Goal: Transaction & Acquisition: Purchase product/service

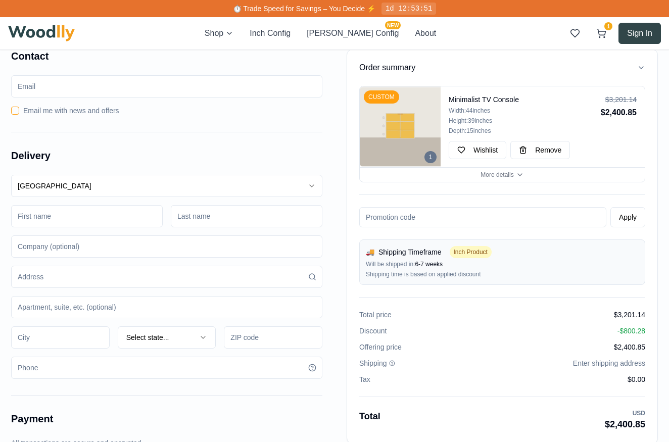
click at [641, 34] on button "Sign In" at bounding box center [639, 33] width 42 height 21
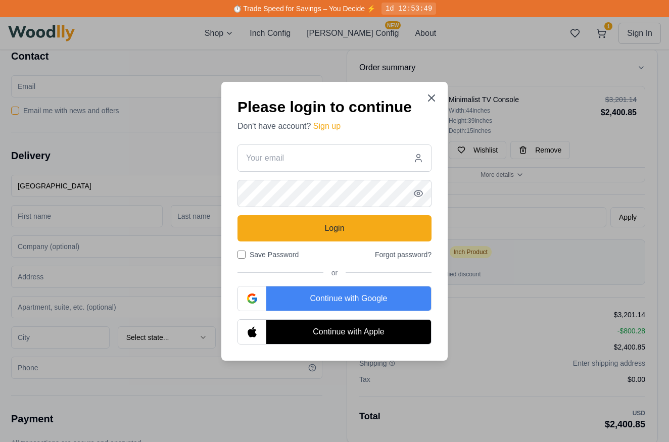
click at [335, 292] on div "Continue with Google" at bounding box center [348, 298] width 165 height 24
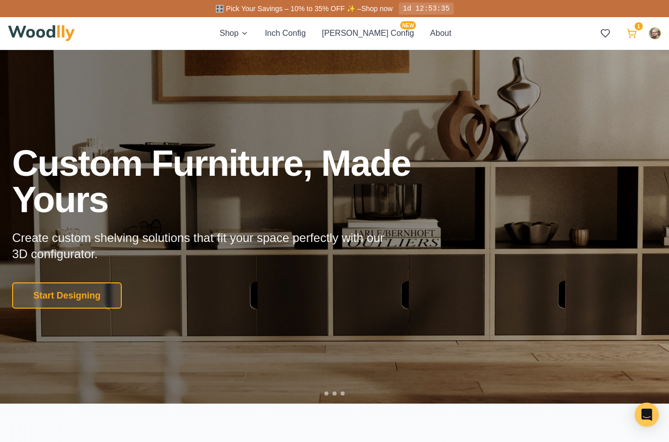
click at [635, 34] on icon at bounding box center [631, 32] width 9 height 6
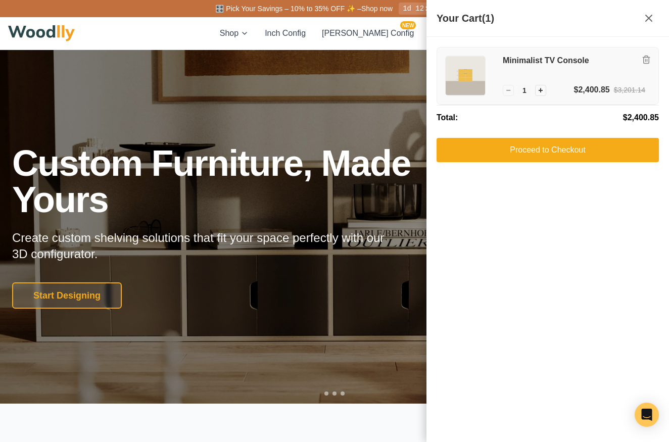
click at [465, 71] on img at bounding box center [465, 75] width 39 height 39
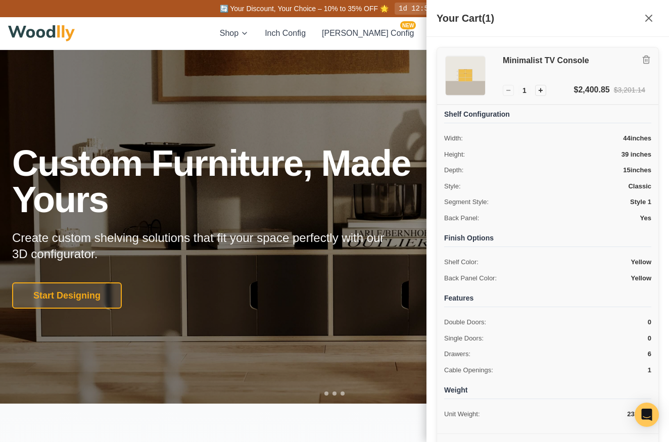
click at [465, 71] on img at bounding box center [465, 75] width 39 height 39
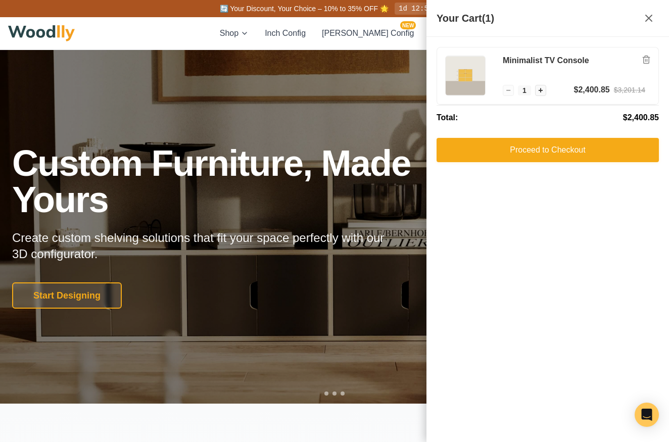
click at [360, 72] on div at bounding box center [334, 227] width 669 height 354
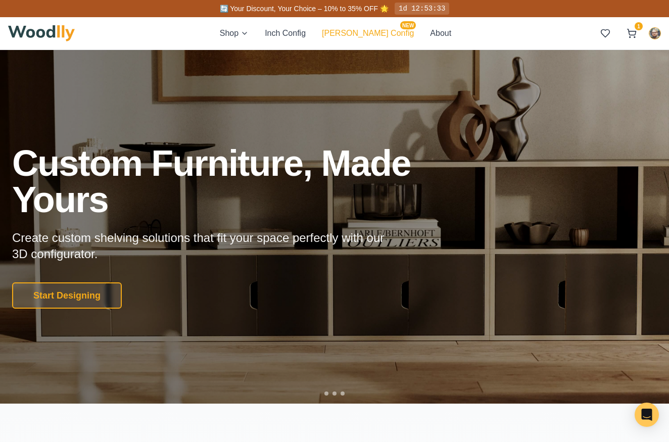
click at [366, 30] on button "Cella Config NEW" at bounding box center [368, 33] width 92 height 12
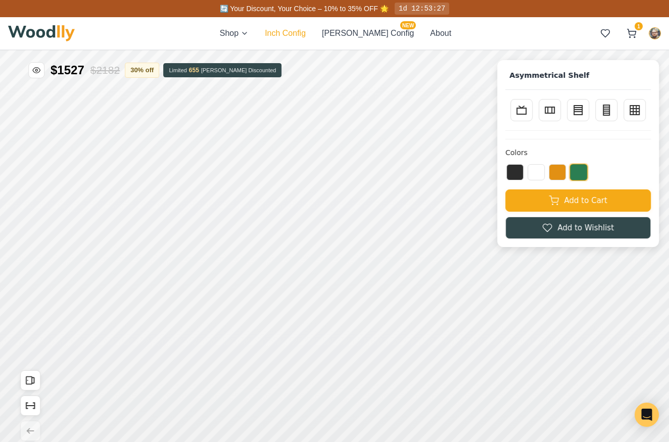
click at [306, 33] on button "Inch Config" at bounding box center [285, 33] width 41 height 12
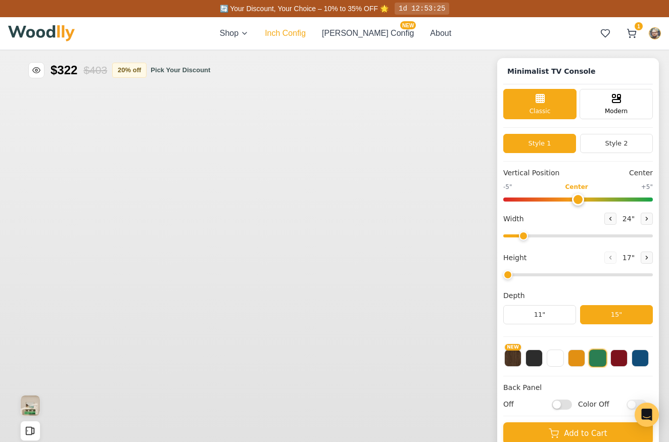
type input "63"
type input "2"
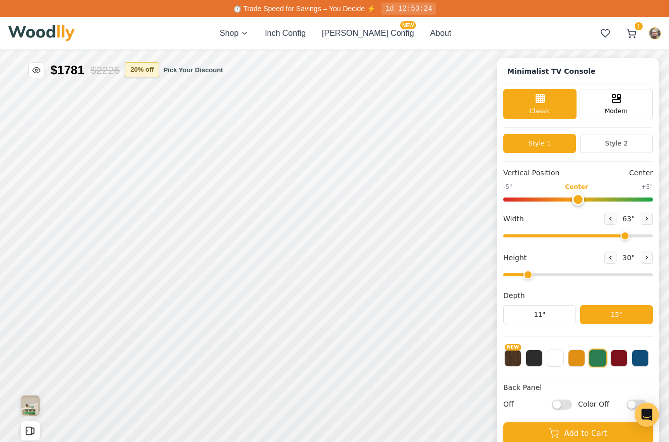
click at [146, 73] on button "20 % off" at bounding box center [142, 69] width 34 height 15
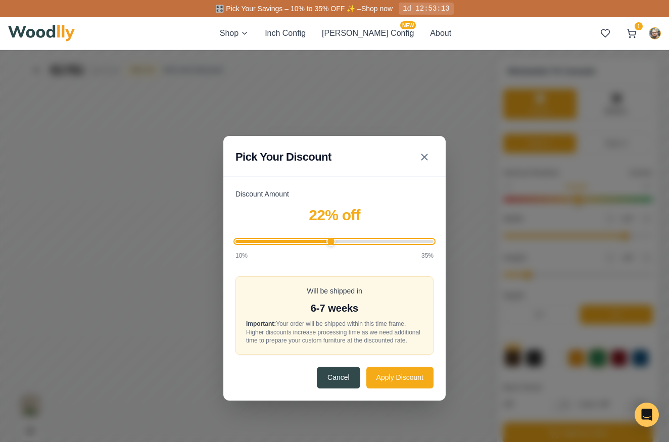
drag, startPoint x: 317, startPoint y: 234, endPoint x: 333, endPoint y: 240, distance: 17.7
type input "22"
click at [333, 240] on input "Discount Amount" at bounding box center [334, 241] width 198 height 3
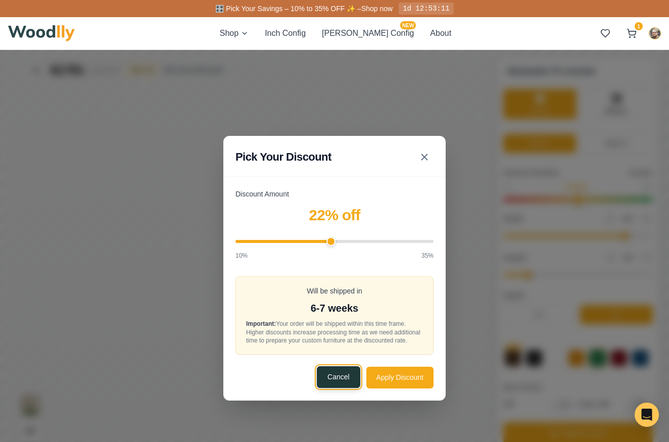
click at [335, 379] on button "Cancel" at bounding box center [338, 377] width 43 height 22
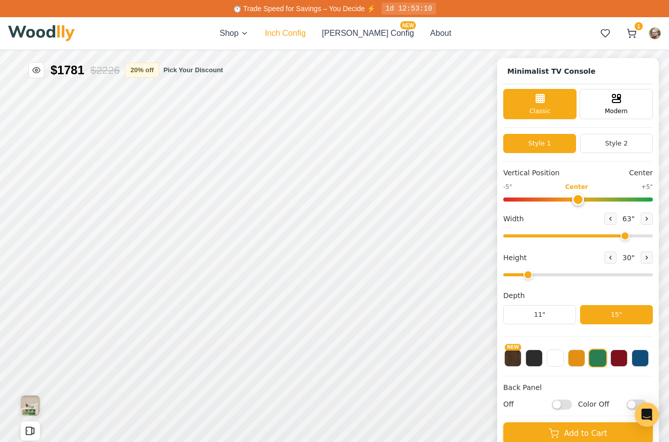
click at [304, 32] on button "Inch Config" at bounding box center [285, 33] width 41 height 12
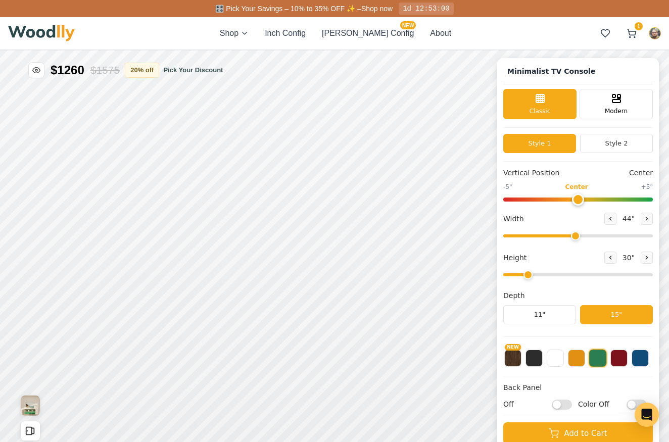
drag, startPoint x: 619, startPoint y: 238, endPoint x: 572, endPoint y: 238, distance: 47.0
type input "44"
click at [572, 237] on input "range" at bounding box center [578, 235] width 150 height 3
drag, startPoint x: 527, startPoint y: 276, endPoint x: 549, endPoint y: 275, distance: 22.3
type input "3"
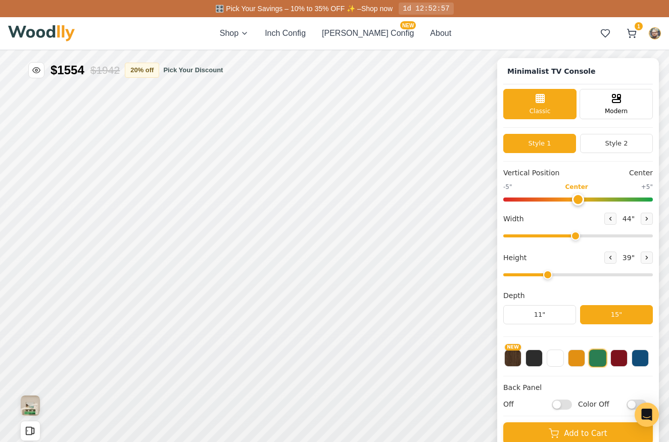
click at [549, 275] on input "range" at bounding box center [578, 274] width 150 height 3
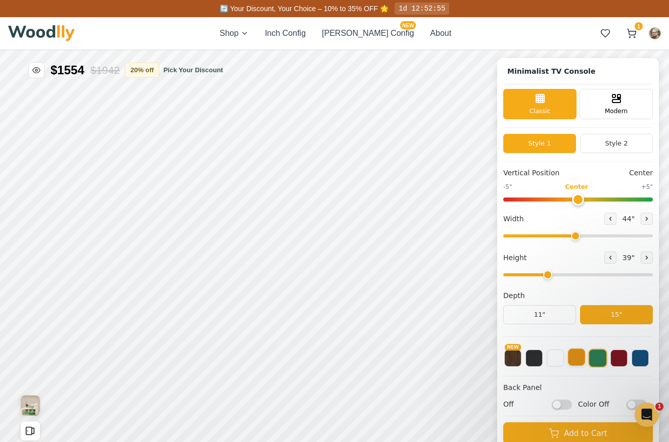
click at [579, 362] on button at bounding box center [576, 357] width 17 height 17
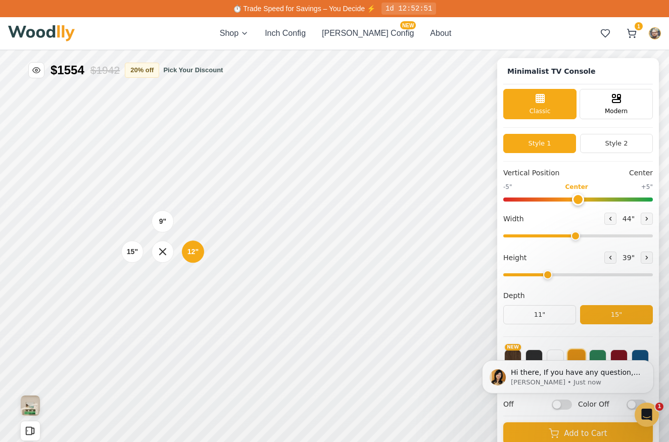
click at [164, 203] on div "9" 12" 15"" at bounding box center [162, 251] width 101 height 101
click at [163, 202] on div "9" 12" 15"" at bounding box center [162, 251] width 101 height 101
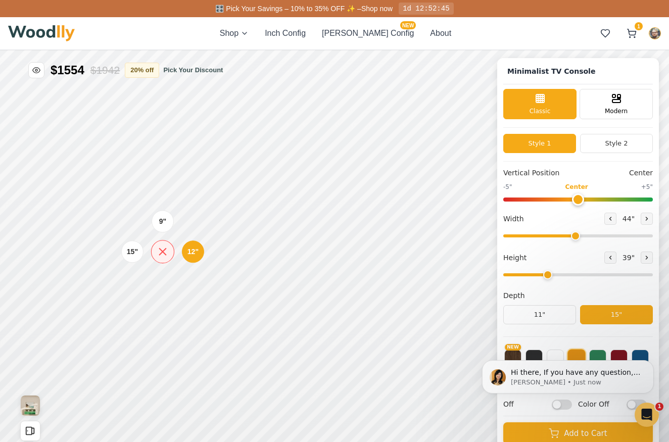
click at [163, 250] on icon at bounding box center [162, 252] width 13 height 13
click at [185, 213] on div "12" Medium" at bounding box center [192, 209] width 23 height 23
click at [191, 310] on div "12"" at bounding box center [196, 309] width 12 height 11
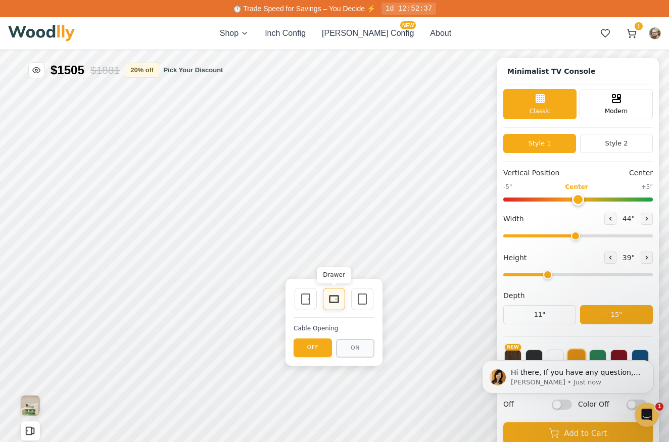
click at [334, 297] on icon at bounding box center [334, 299] width 12 height 12
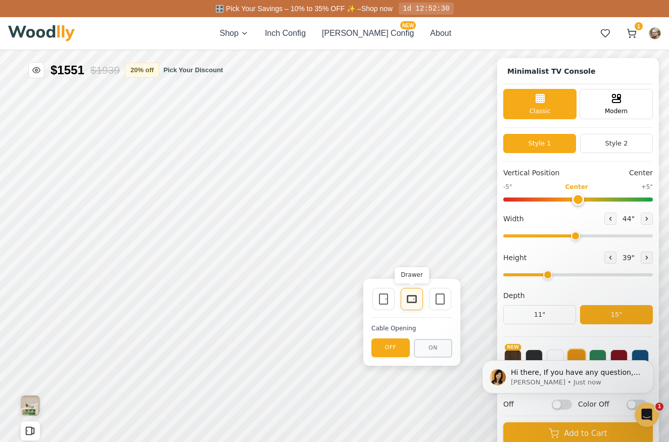
click at [411, 299] on icon at bounding box center [412, 299] width 12 height 12
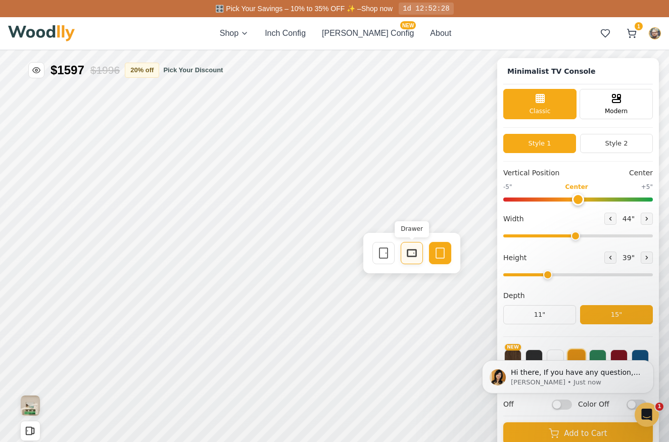
click at [411, 259] on div "Drawer" at bounding box center [412, 253] width 22 height 22
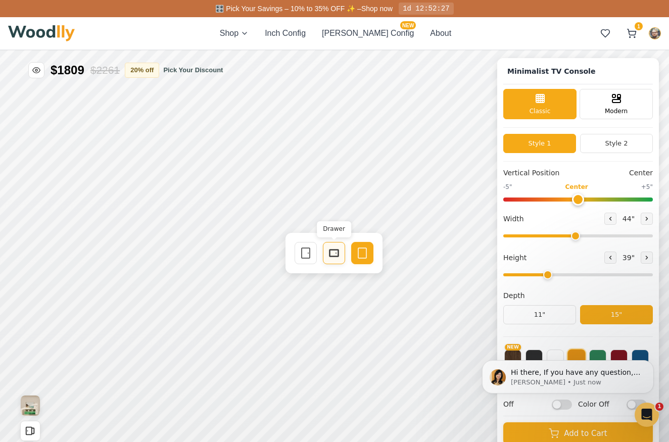
click at [335, 258] on icon at bounding box center [334, 253] width 12 height 12
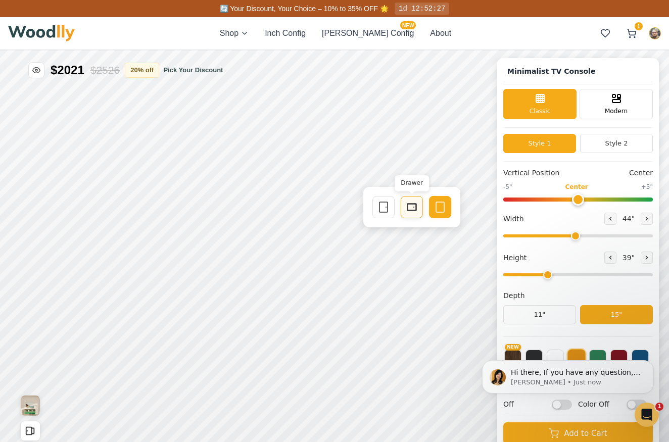
click at [415, 211] on rect at bounding box center [411, 207] width 9 height 7
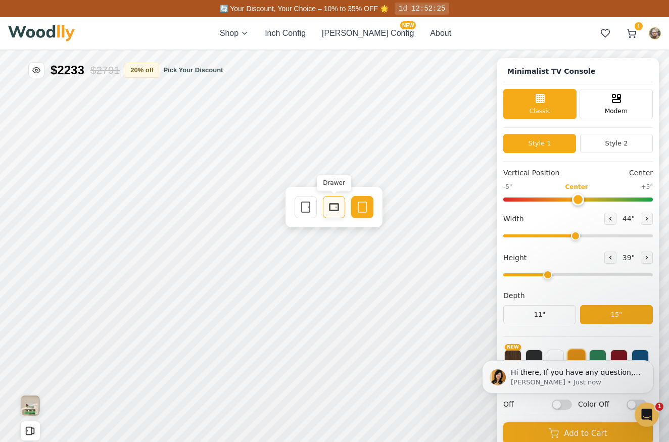
click at [337, 207] on icon at bounding box center [334, 207] width 12 height 12
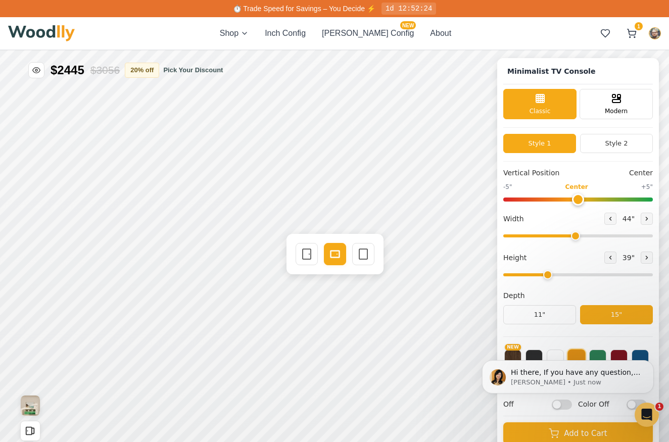
scroll to position [4, 0]
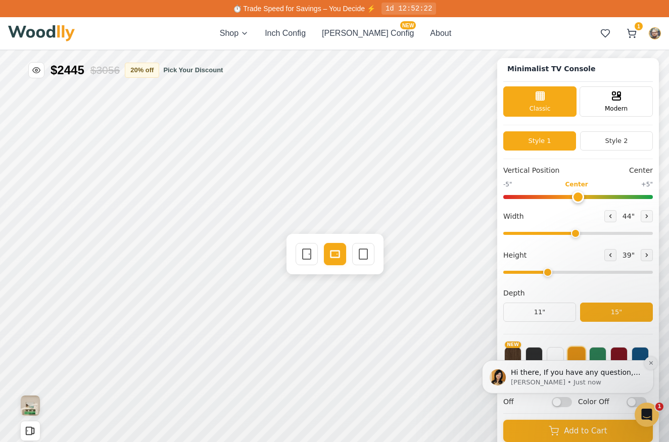
click at [648, 362] on icon "Dismiss notification" at bounding box center [651, 363] width 6 height 6
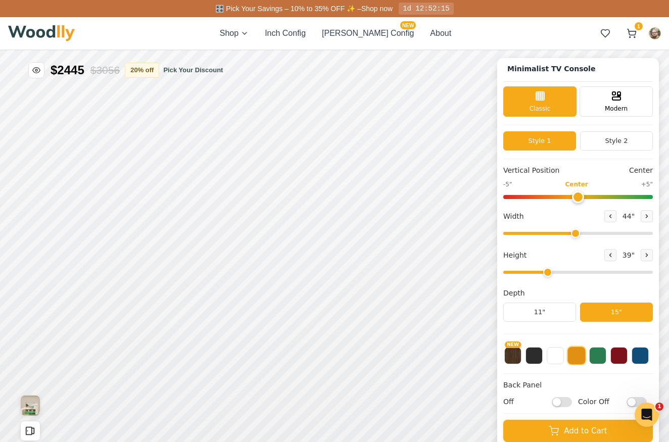
click at [566, 401] on input "Off" at bounding box center [562, 402] width 20 height 10
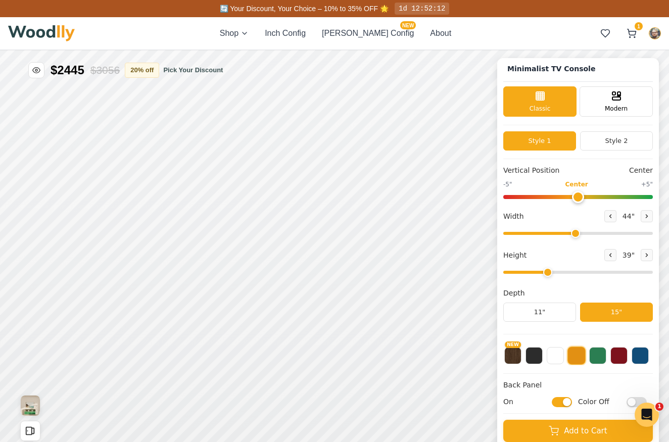
click at [566, 402] on input "On" at bounding box center [562, 402] width 20 height 10
click at [566, 402] on input "Off" at bounding box center [562, 402] width 20 height 10
checkbox input "true"
click at [630, 402] on input "Color Off" at bounding box center [636, 402] width 20 height 10
checkbox input "true"
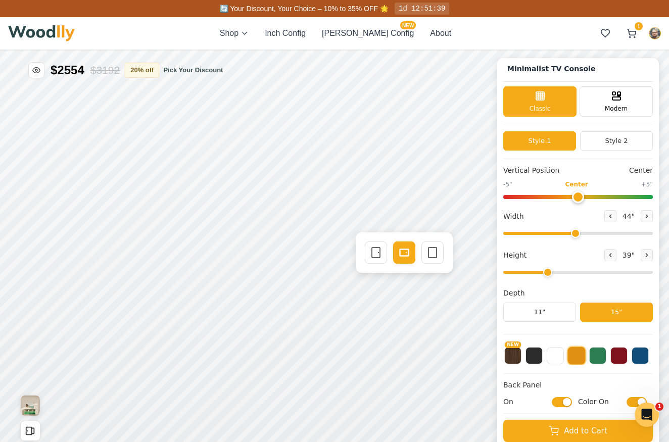
scroll to position [0, 0]
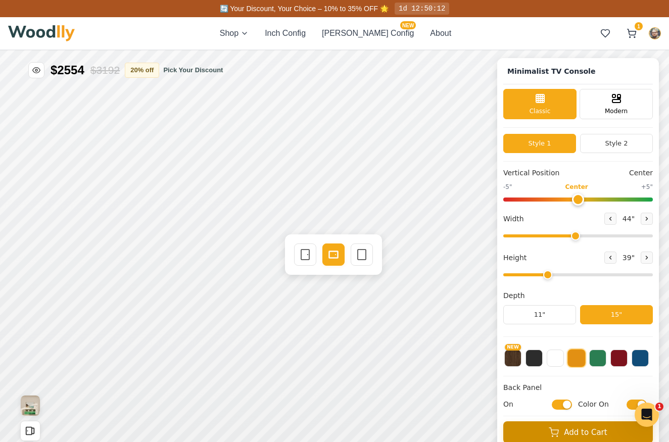
click at [544, 435] on button "Add to Cart" at bounding box center [578, 432] width 150 height 22
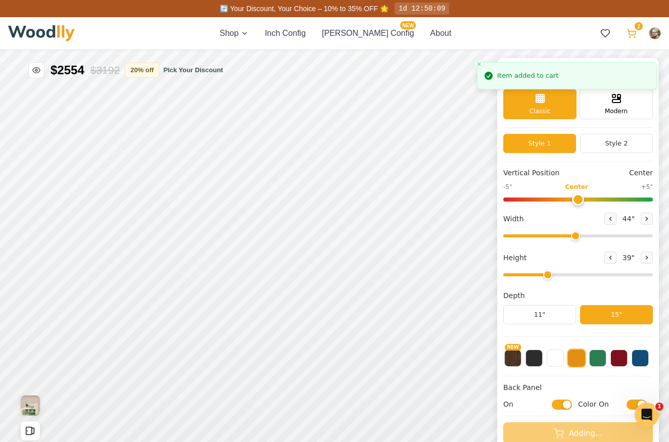
click at [627, 34] on icon at bounding box center [631, 33] width 10 height 10
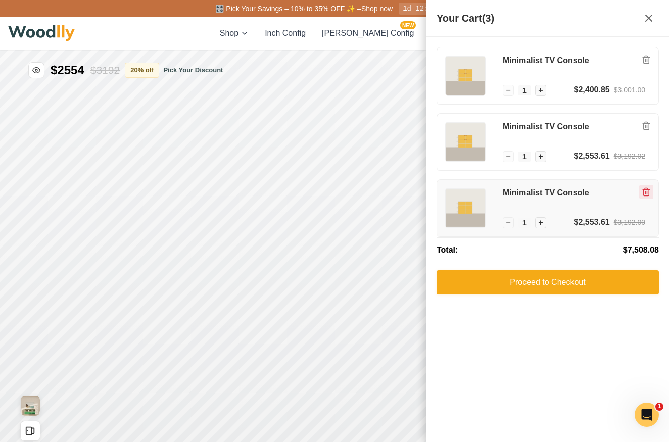
click at [646, 188] on icon "Remove item" at bounding box center [646, 191] width 9 height 9
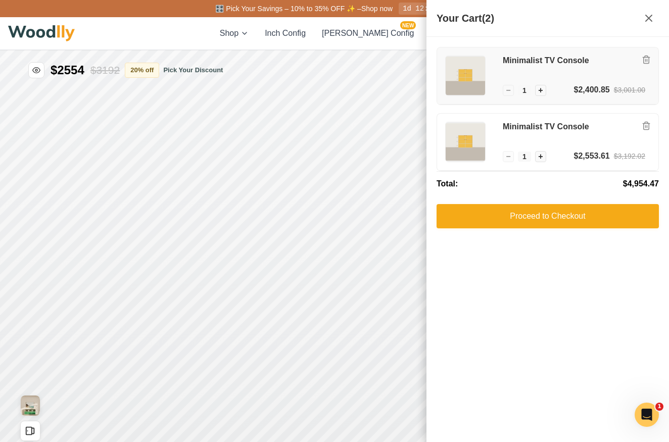
click at [462, 74] on img at bounding box center [465, 75] width 39 height 39
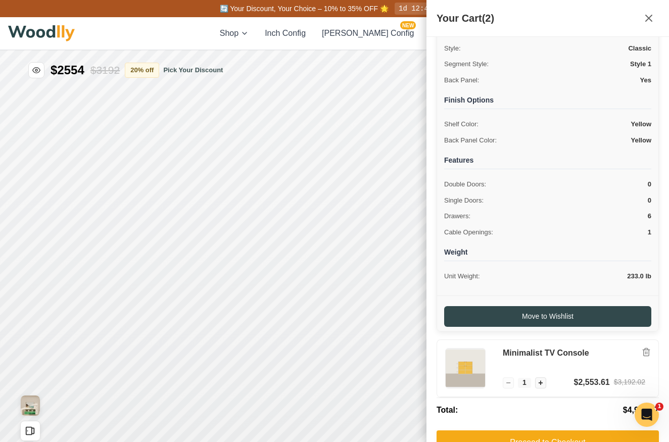
scroll to position [164, 0]
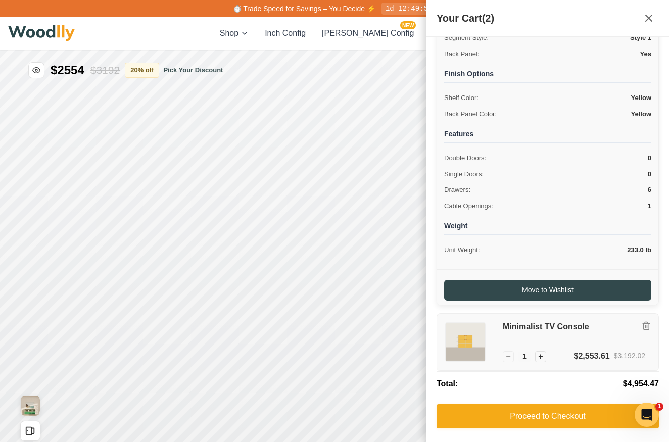
click at [518, 333] on div "Minimalist TV Console" at bounding box center [574, 336] width 142 height 28
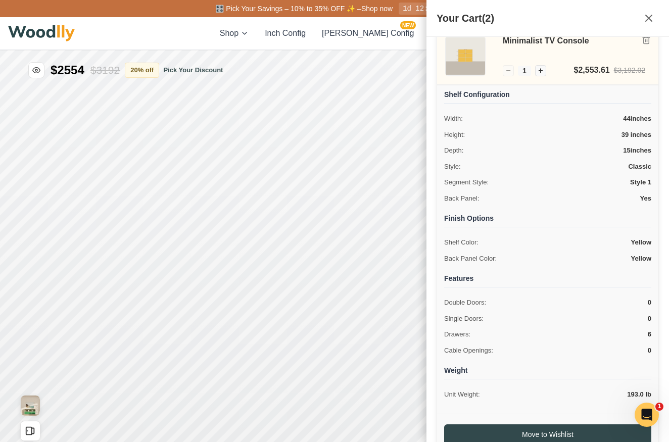
scroll to position [0, 0]
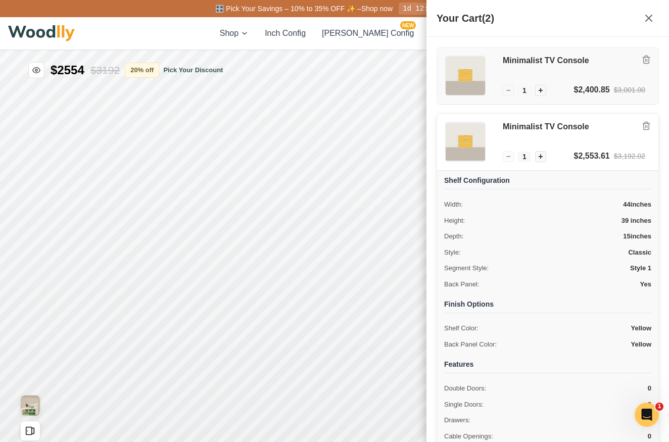
click at [583, 91] on div "$2,400.85" at bounding box center [592, 90] width 36 height 12
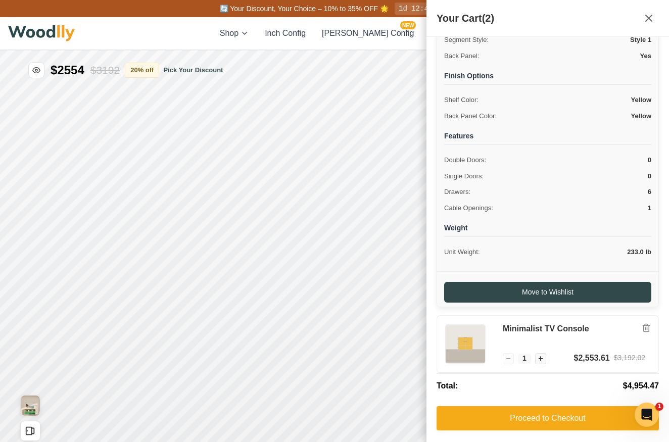
scroll to position [164, 0]
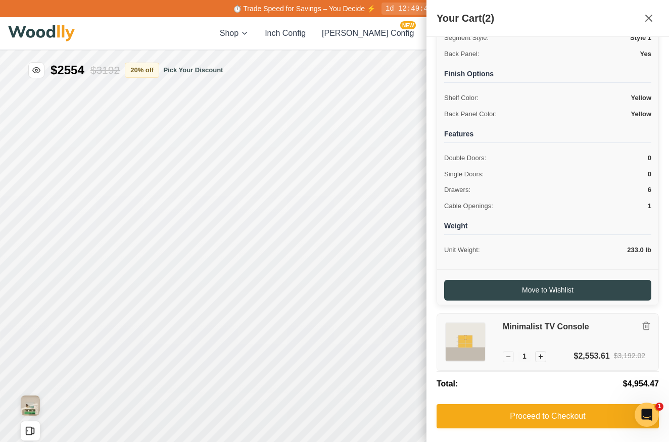
click at [555, 322] on h3 "Minimalist TV Console" at bounding box center [574, 327] width 142 height 11
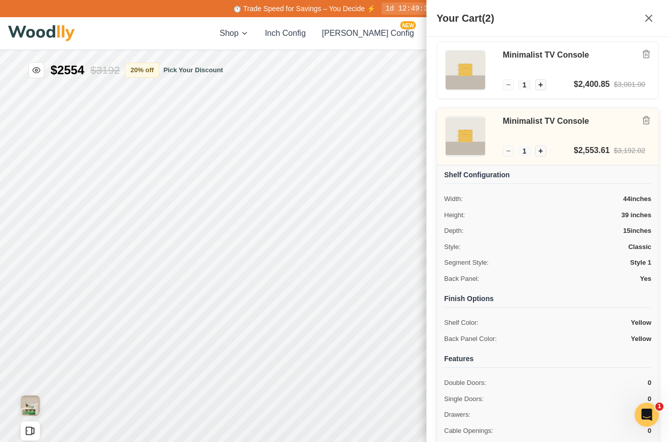
scroll to position [0, 0]
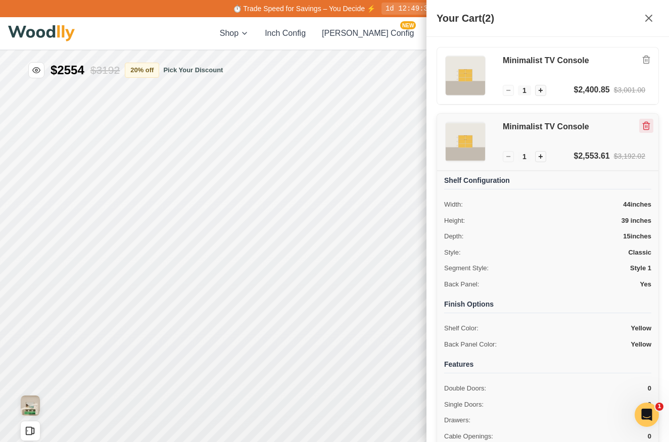
click at [646, 124] on icon "Remove item" at bounding box center [646, 124] width 7 height 0
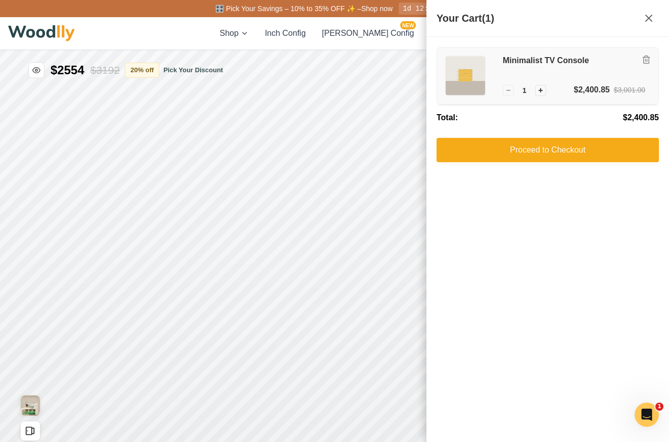
click at [583, 87] on div "$2,400.85" at bounding box center [592, 90] width 36 height 12
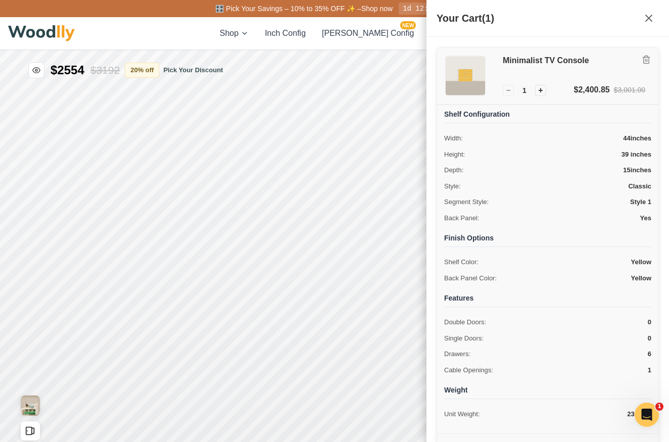
click at [476, 68] on img at bounding box center [465, 75] width 39 height 39
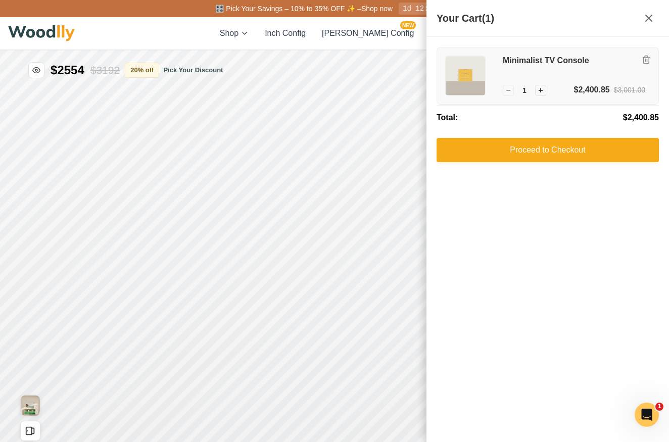
click at [476, 68] on img at bounding box center [465, 75] width 39 height 39
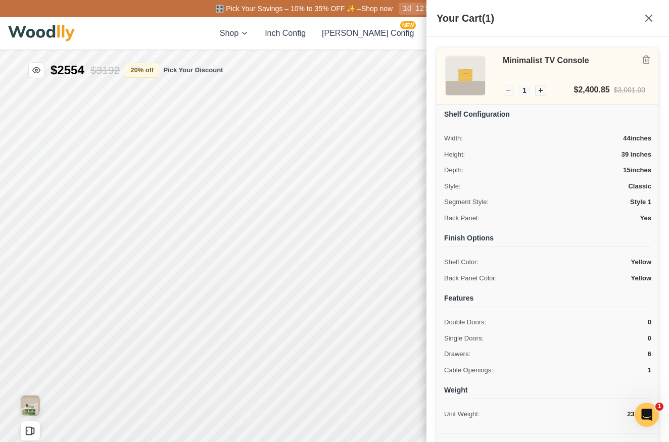
click at [471, 117] on h4 "Shelf Configuration" at bounding box center [547, 116] width 207 height 14
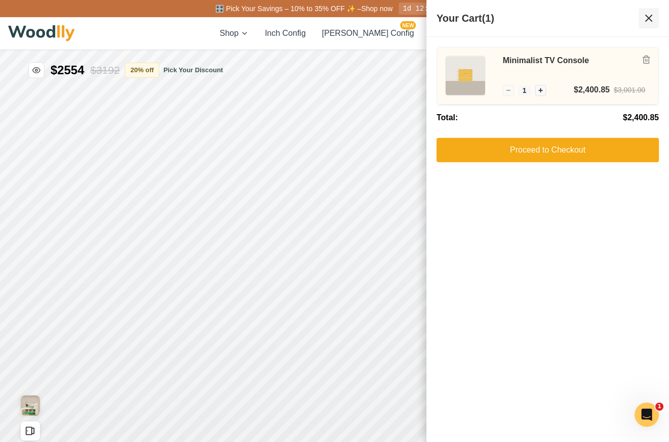
click at [650, 16] on icon at bounding box center [649, 18] width 12 height 12
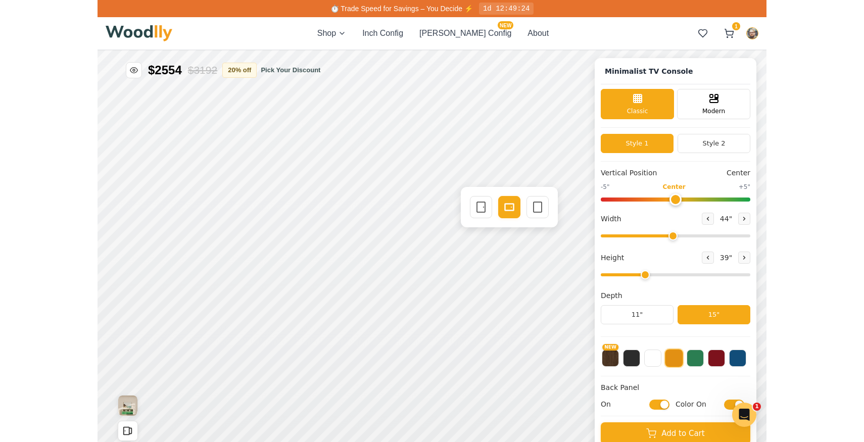
scroll to position [4, 0]
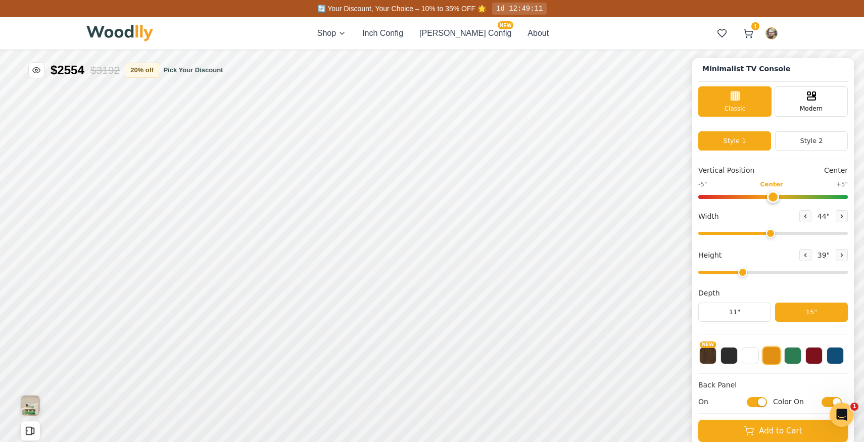
click at [242, 319] on icon at bounding box center [246, 318] width 13 height 13
click at [240, 262] on icon at bounding box center [245, 263] width 13 height 13
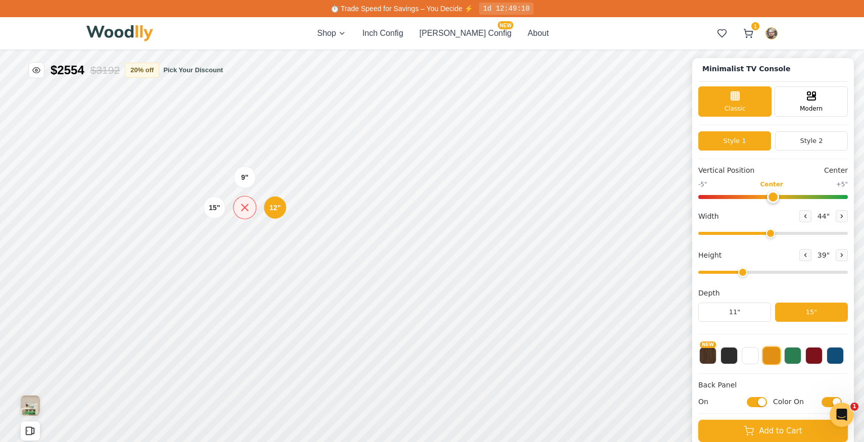
click at [240, 212] on icon at bounding box center [244, 207] width 13 height 13
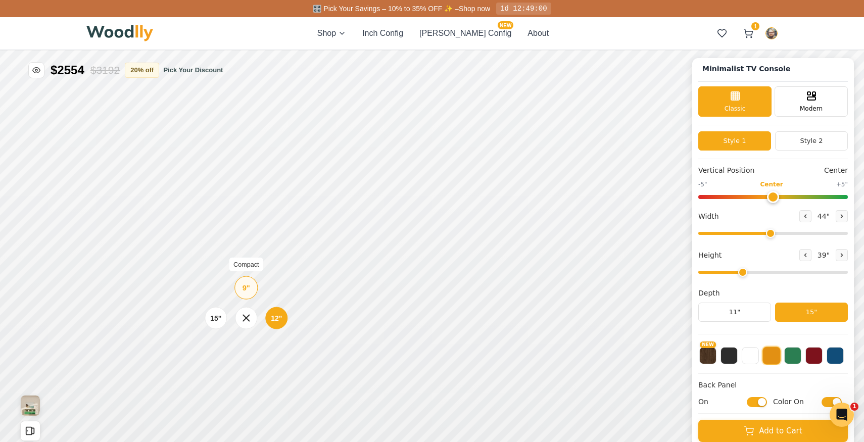
click at [246, 285] on div "9"" at bounding box center [246, 287] width 8 height 11
click at [242, 240] on div "9"" at bounding box center [242, 240] width 8 height 11
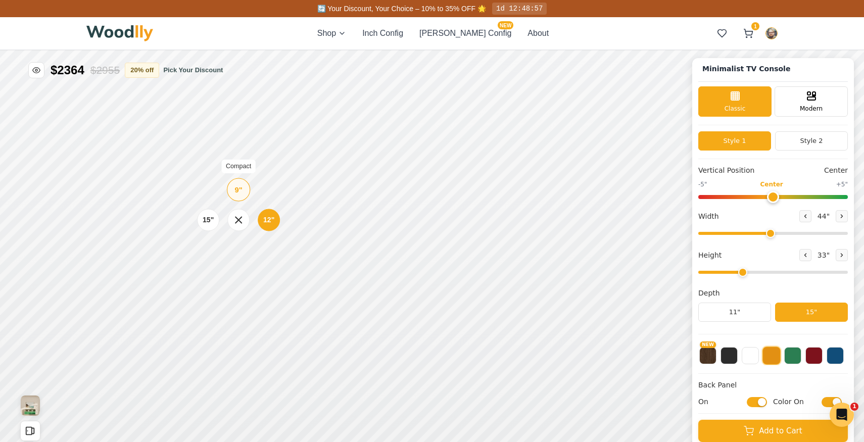
click at [237, 189] on div "9"" at bounding box center [239, 189] width 8 height 11
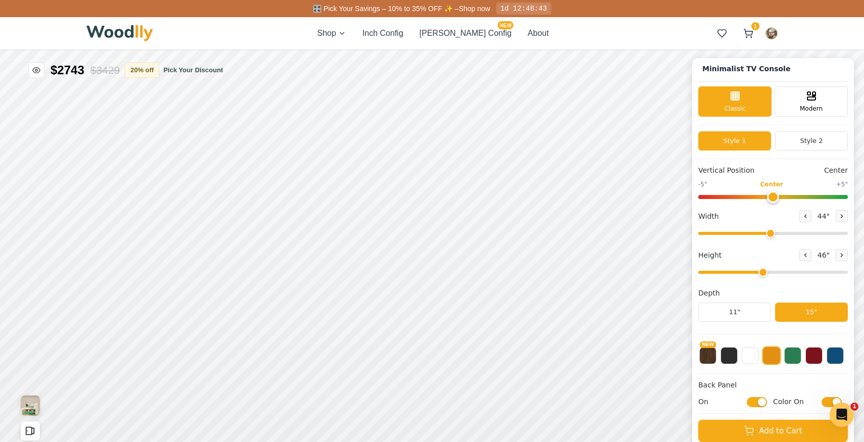
drag, startPoint x: 742, startPoint y: 272, endPoint x: 757, endPoint y: 271, distance: 15.7
click at [668, 271] on input "range" at bounding box center [773, 272] width 150 height 3
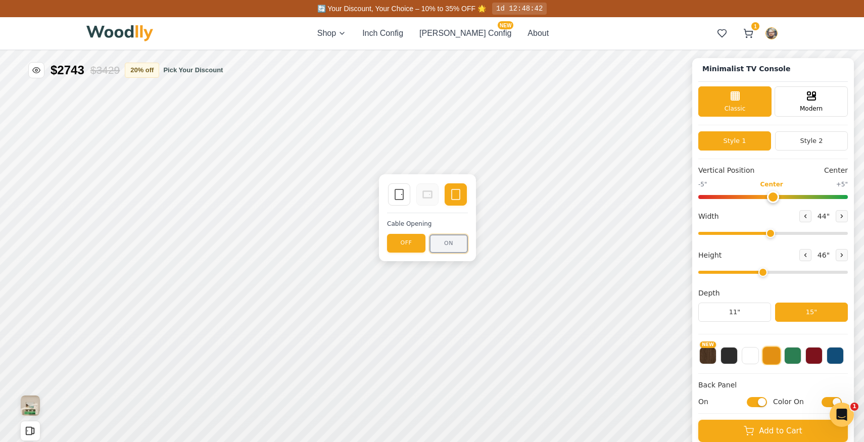
click at [443, 244] on button "ON" at bounding box center [448, 243] width 38 height 19
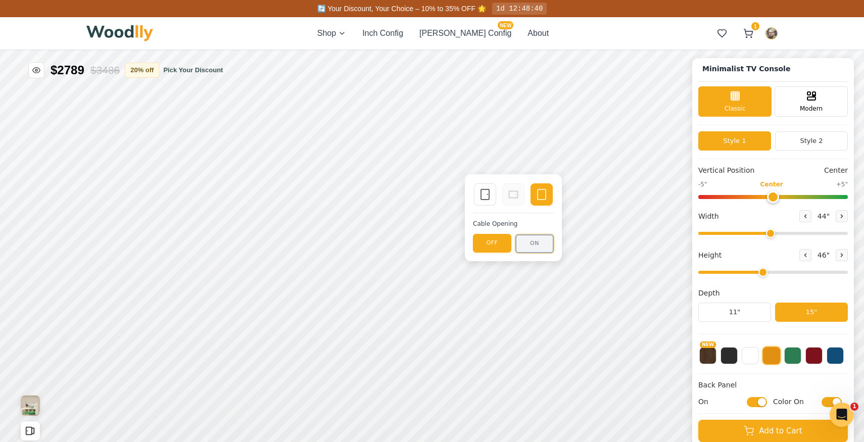
click at [524, 242] on button "ON" at bounding box center [534, 243] width 38 height 19
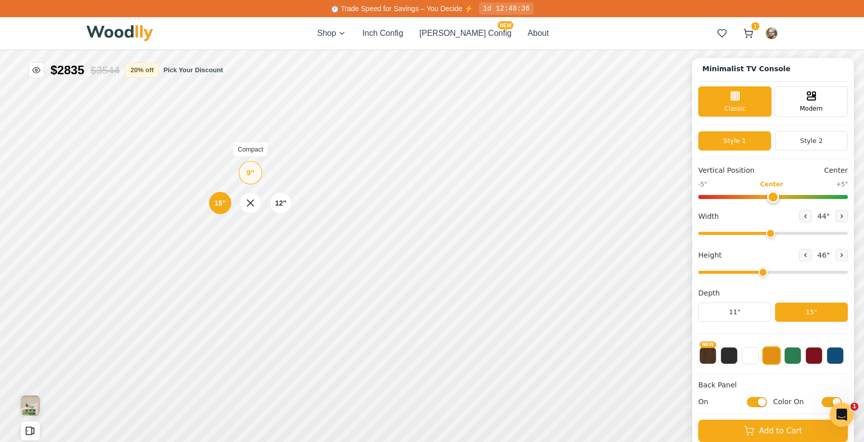
click at [252, 180] on div "9" Compact" at bounding box center [250, 172] width 23 height 23
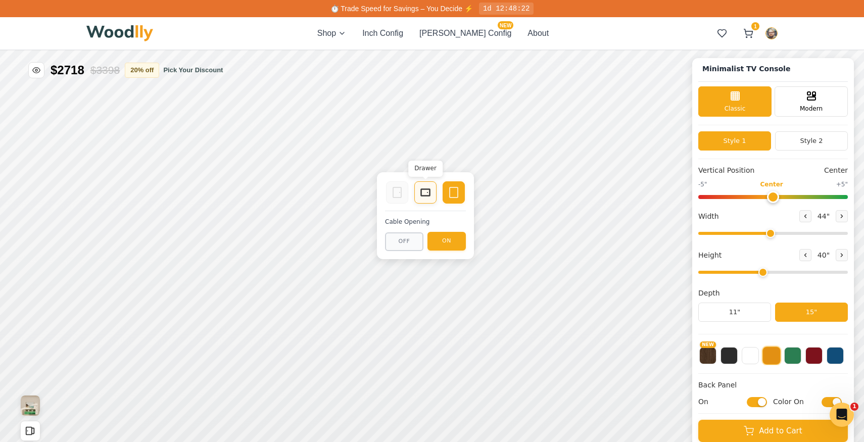
click at [428, 198] on icon at bounding box center [425, 192] width 12 height 12
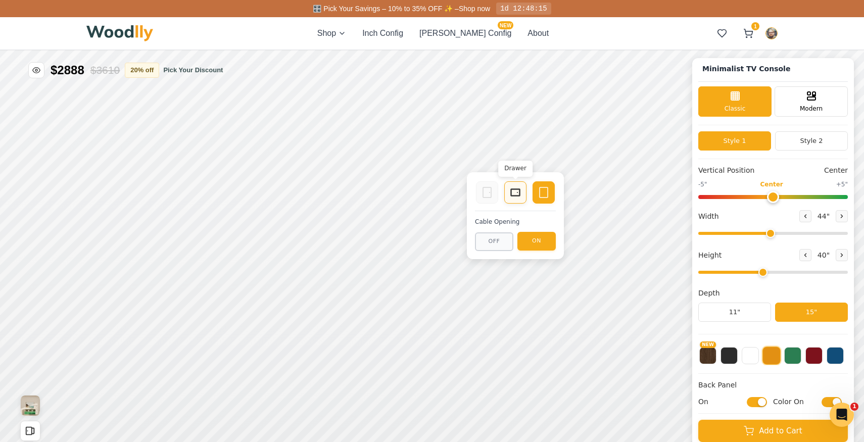
click at [512, 194] on icon at bounding box center [515, 192] width 12 height 12
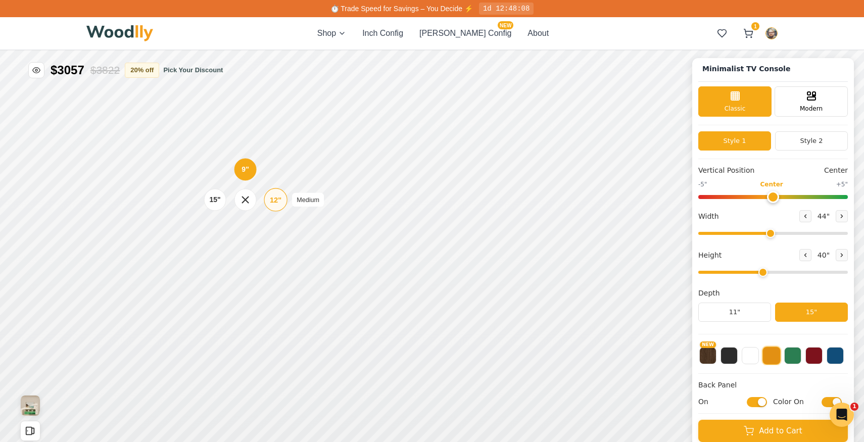
click at [271, 203] on div "12"" at bounding box center [276, 199] width 12 height 11
click at [284, 251] on div "12"" at bounding box center [279, 248] width 12 height 11
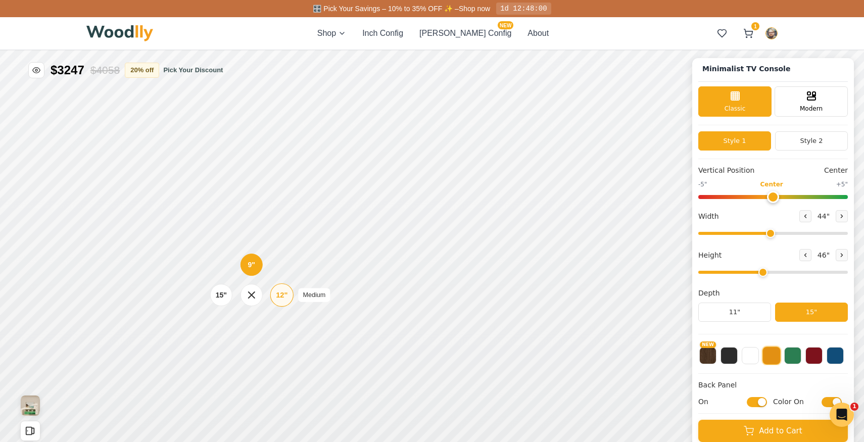
click at [283, 301] on div "12" Medium" at bounding box center [281, 294] width 23 height 23
click at [286, 341] on div "12"" at bounding box center [285, 337] width 12 height 11
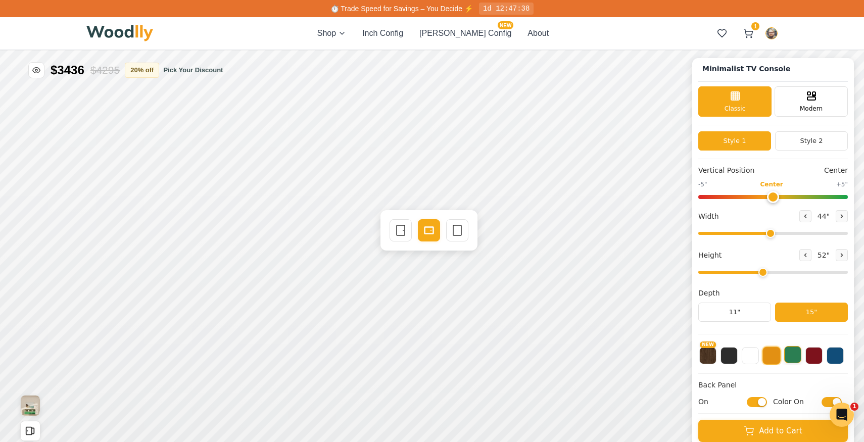
click at [668, 357] on button at bounding box center [792, 354] width 17 height 17
click at [668, 356] on button at bounding box center [771, 354] width 17 height 17
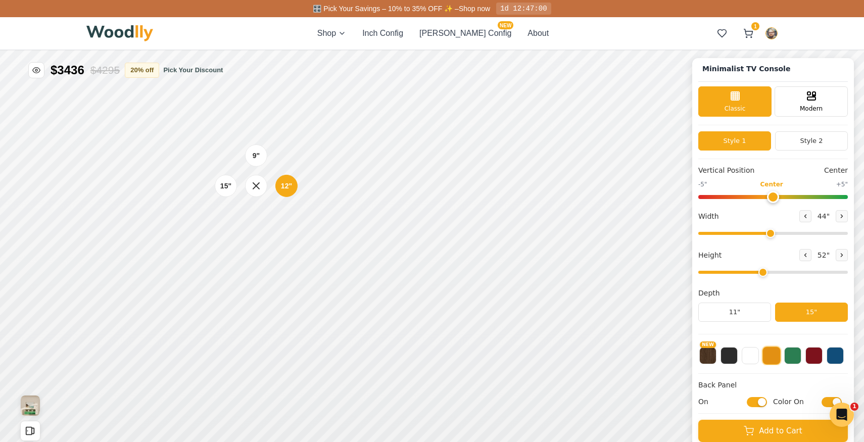
click at [668, 271] on input "range" at bounding box center [773, 272] width 150 height 3
click at [668, 253] on icon at bounding box center [805, 255] width 6 height 6
type input "3"
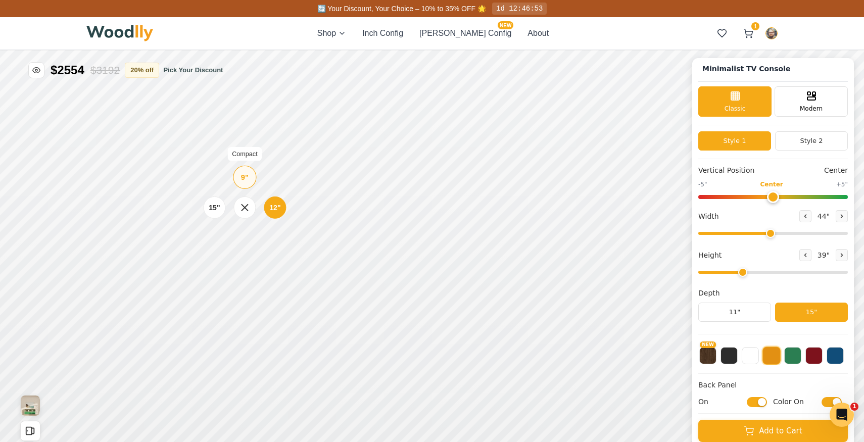
click at [241, 178] on div "9"" at bounding box center [245, 177] width 8 height 11
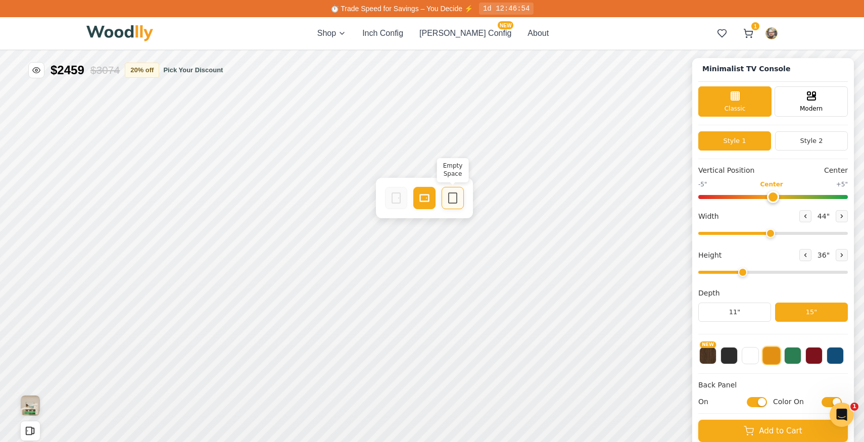
click at [456, 196] on icon at bounding box center [453, 198] width 12 height 12
click at [540, 197] on icon at bounding box center [545, 198] width 12 height 12
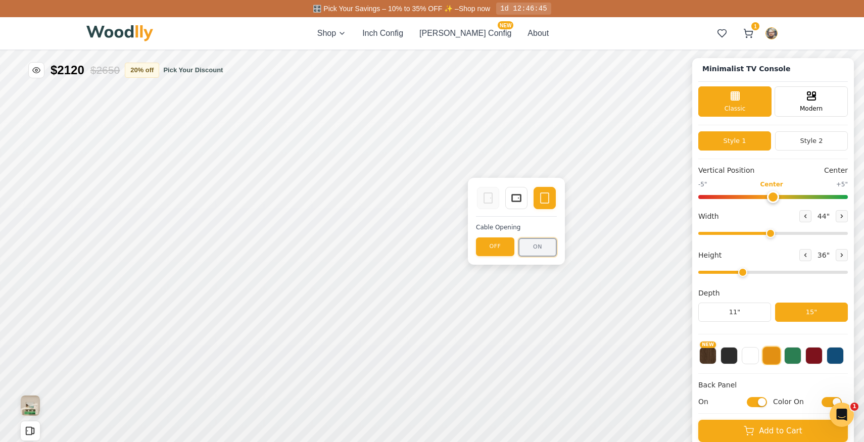
click at [538, 247] on button "ON" at bounding box center [537, 247] width 38 height 19
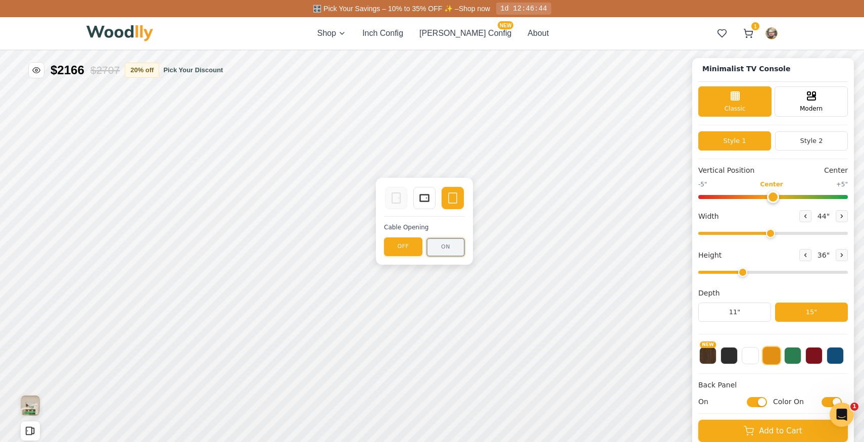
click at [452, 247] on button "ON" at bounding box center [445, 247] width 38 height 19
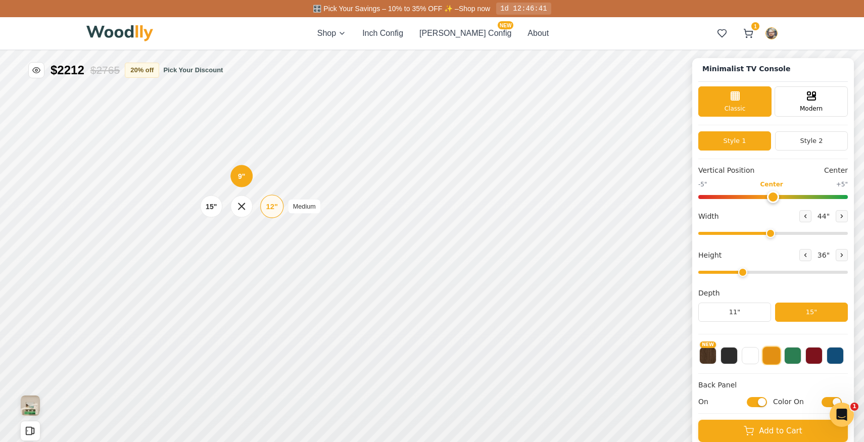
click at [271, 203] on div "12"" at bounding box center [272, 206] width 12 height 11
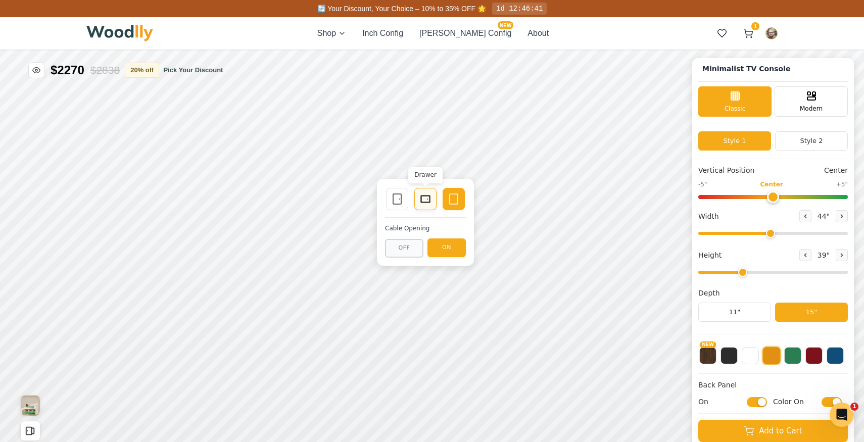
click at [425, 197] on icon at bounding box center [425, 199] width 12 height 12
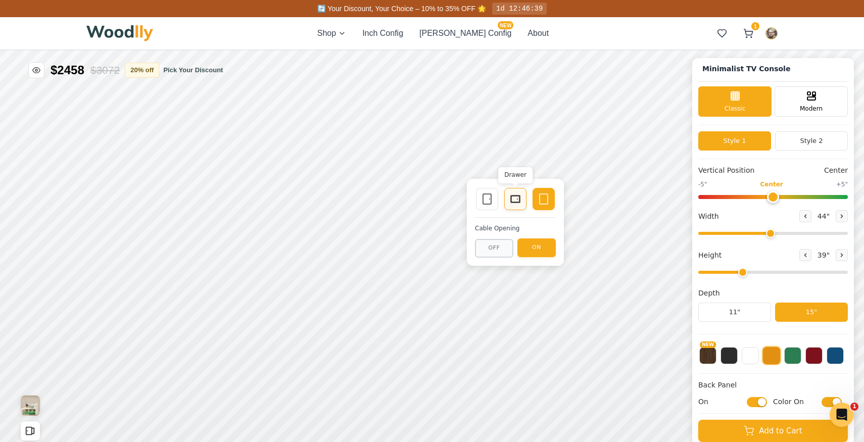
click at [514, 202] on rect at bounding box center [515, 199] width 8 height 6
click at [668, 402] on input "On" at bounding box center [757, 402] width 20 height 10
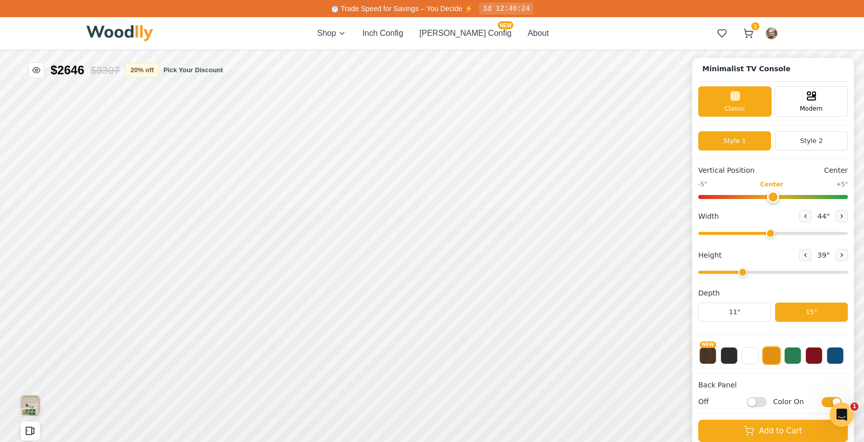
click at [668, 401] on input "Off" at bounding box center [757, 402] width 20 height 10
click at [668, 401] on input "On" at bounding box center [757, 402] width 20 height 10
click at [668, 401] on input "Off" at bounding box center [757, 402] width 20 height 10
checkbox input "true"
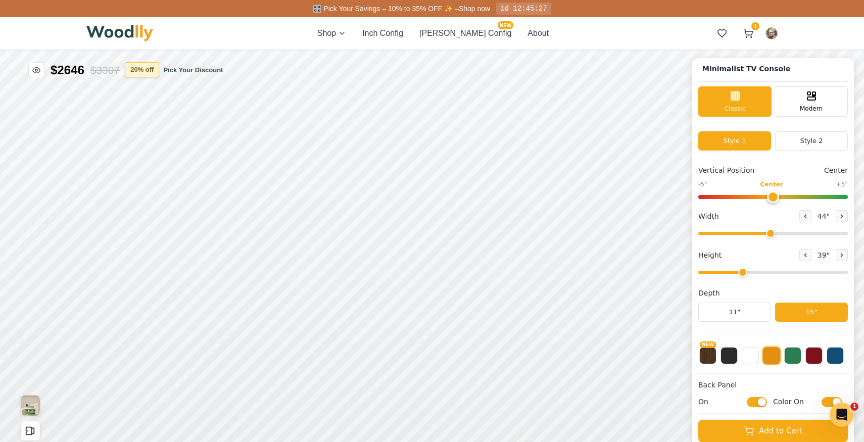
click at [154, 73] on button "20 % off" at bounding box center [142, 69] width 34 height 15
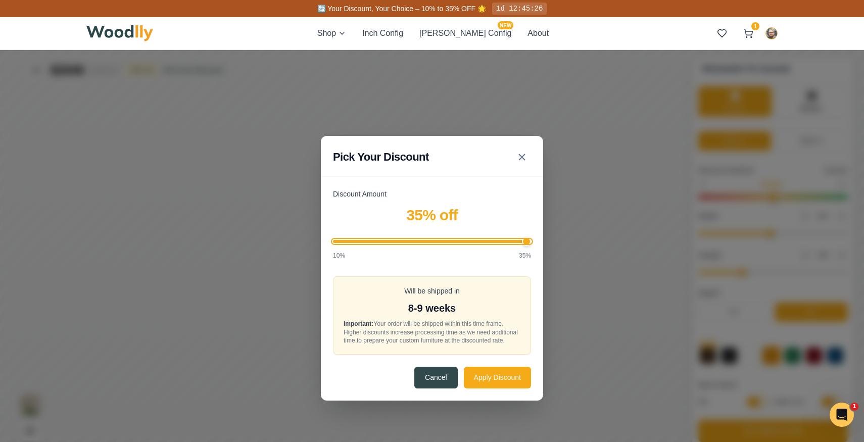
drag, startPoint x: 427, startPoint y: 237, endPoint x: 548, endPoint y: 229, distance: 121.5
type input "35"
click at [531, 240] on input "Discount Amount" at bounding box center [432, 241] width 198 height 3
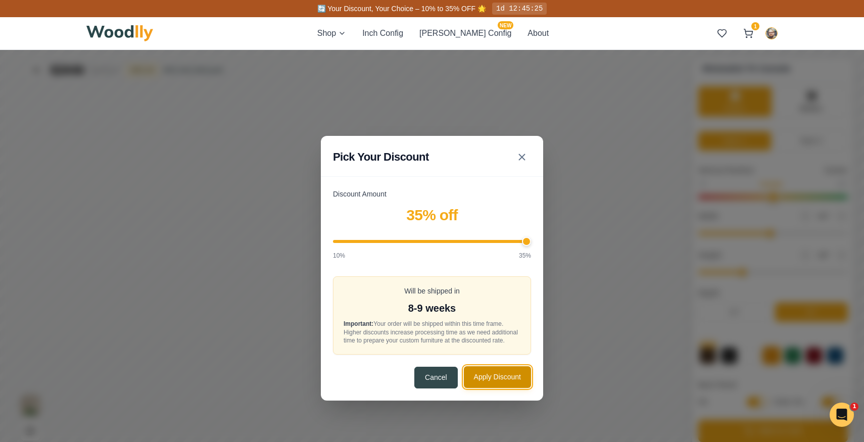
click at [491, 381] on button "Apply Discount" at bounding box center [497, 377] width 67 height 22
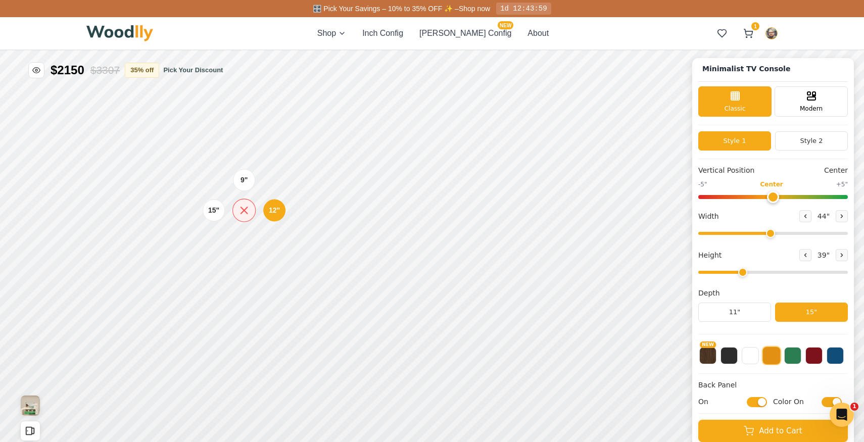
click at [240, 208] on icon at bounding box center [244, 210] width 13 height 13
click at [668, 216] on icon at bounding box center [842, 216] width 6 height 6
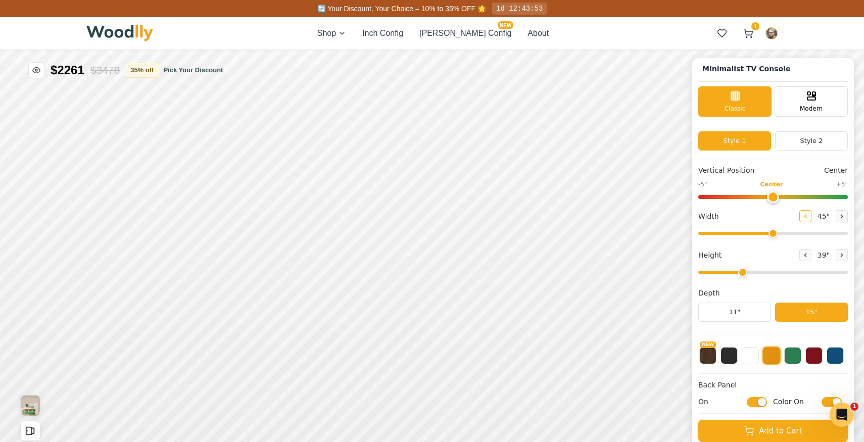
click at [668, 215] on icon at bounding box center [806, 216] width 2 height 3
type input "44"
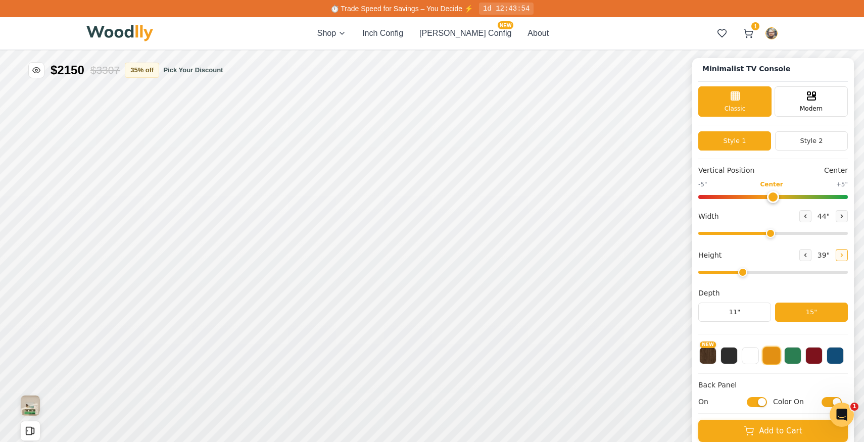
click at [668, 252] on button at bounding box center [842, 255] width 12 height 12
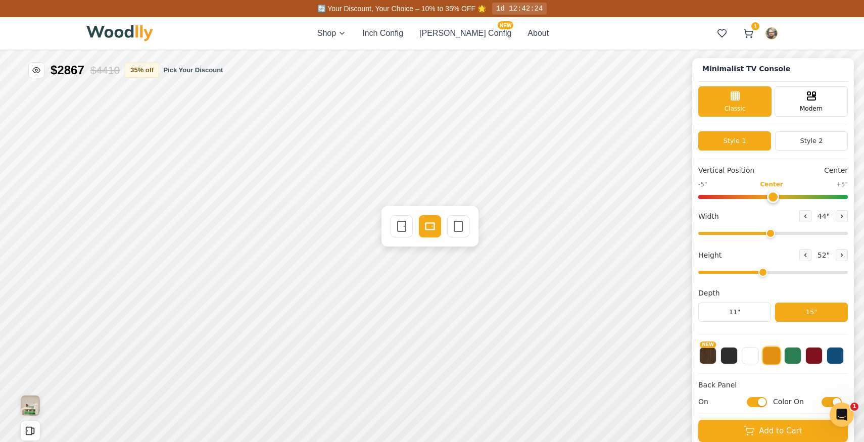
click at [668, 247] on div "Vertical Position Center -5" Center +5" Width 44 " Height 52 " Depth 11" 15"" at bounding box center [773, 249] width 150 height 169
click at [668, 256] on icon at bounding box center [805, 255] width 6 height 6
type input "3"
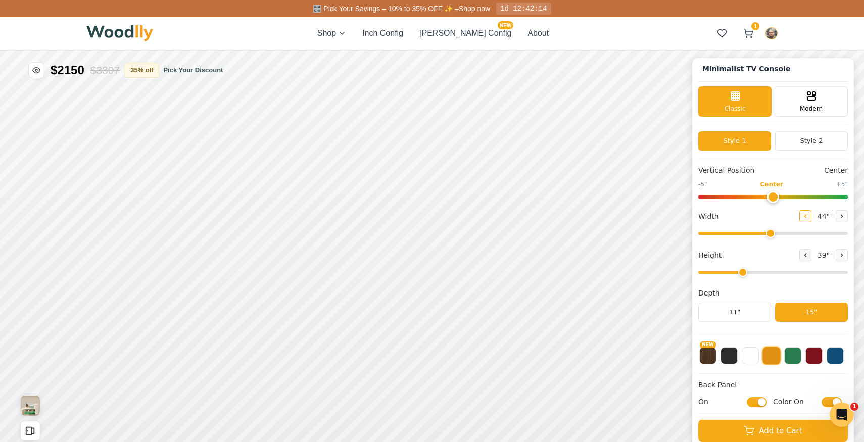
click at [668, 217] on icon at bounding box center [805, 216] width 6 height 6
click at [668, 217] on icon at bounding box center [842, 216] width 6 height 6
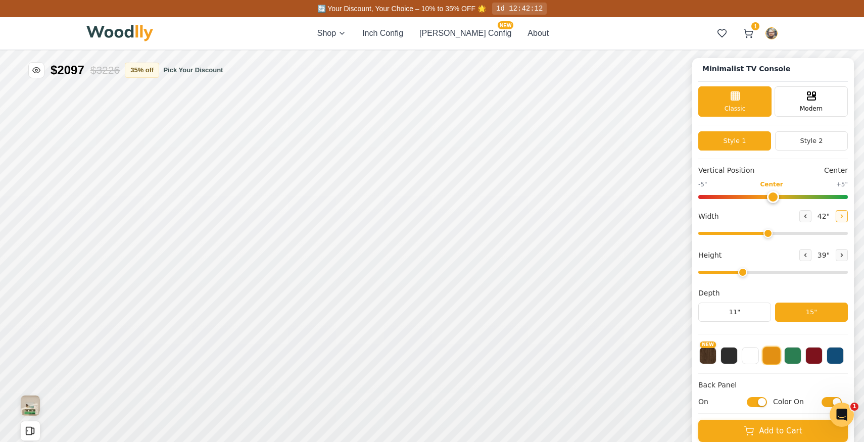
click at [668, 217] on icon at bounding box center [842, 216] width 6 height 6
click at [668, 215] on icon at bounding box center [805, 216] width 6 height 6
type input "44"
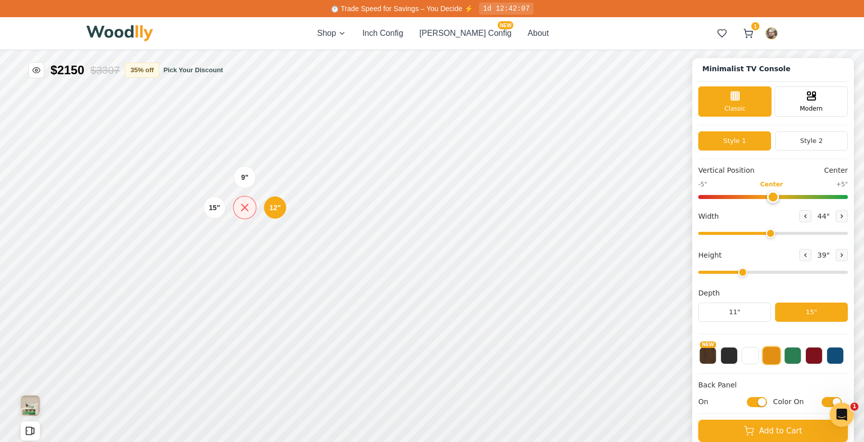
click at [242, 209] on icon at bounding box center [244, 208] width 7 height 7
